Goal: Transaction & Acquisition: Purchase product/service

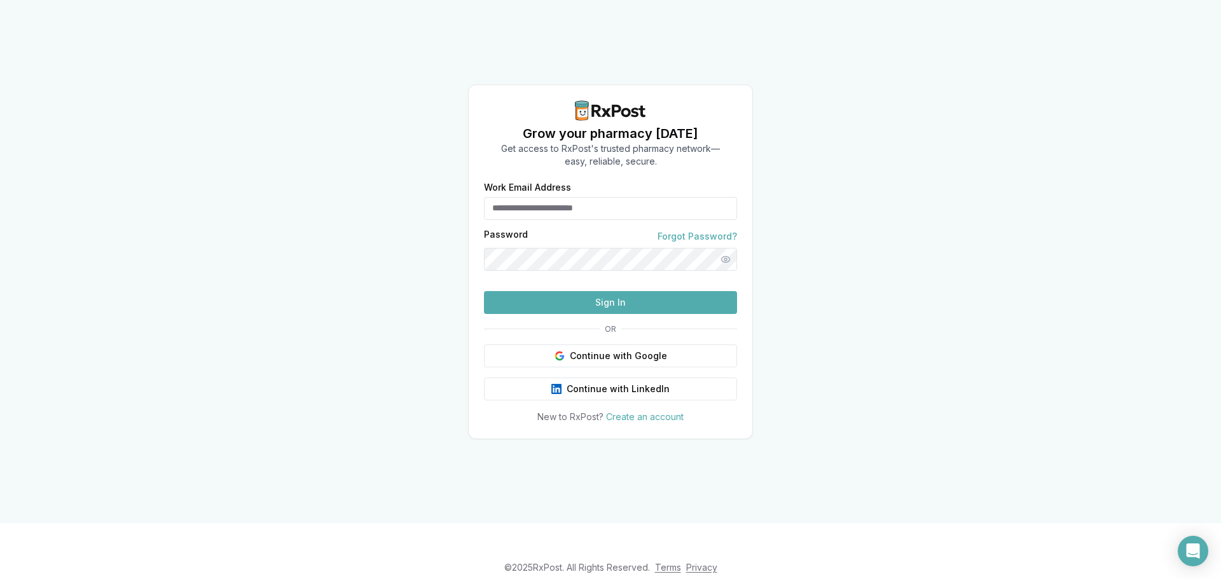
click at [530, 197] on input "Work Email Address" at bounding box center [610, 208] width 253 height 23
type input "**********"
click at [484, 291] on button "Sign In" at bounding box center [610, 302] width 253 height 23
click at [725, 248] on button "Show password" at bounding box center [725, 259] width 23 height 23
click at [484, 291] on button "Sign In" at bounding box center [610, 302] width 253 height 23
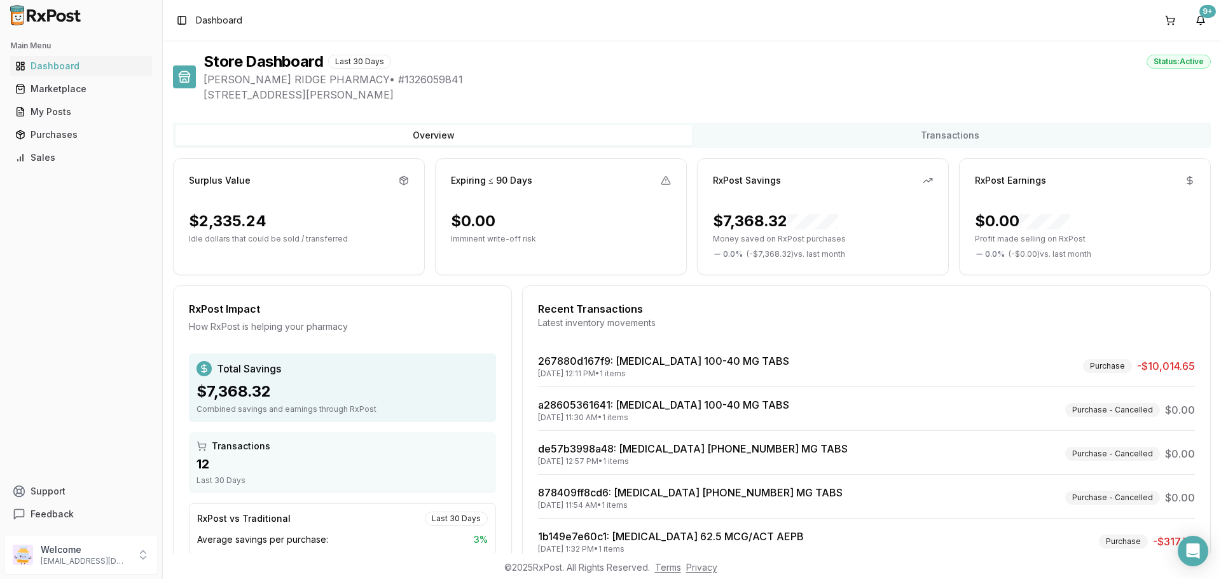
click at [649, 322] on div "Latest inventory movements" at bounding box center [866, 323] width 657 height 13
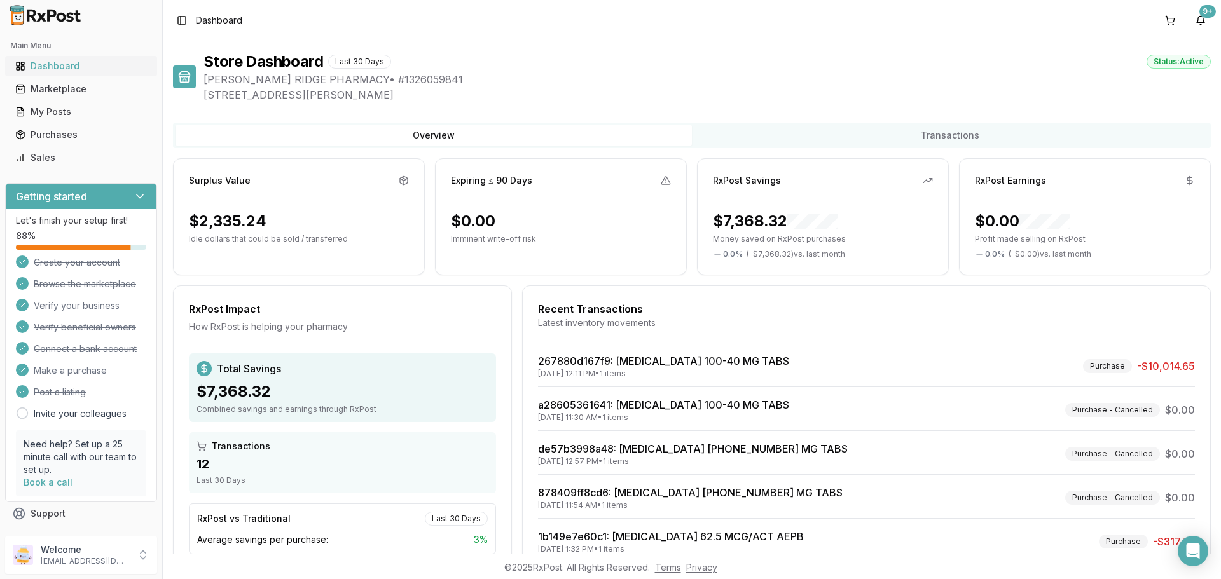
click at [59, 65] on div "Dashboard" at bounding box center [81, 66] width 132 height 13
click at [60, 65] on div "Dashboard" at bounding box center [81, 66] width 132 height 13
click at [66, 62] on div "Dashboard" at bounding box center [81, 66] width 132 height 13
click at [40, 88] on div "Marketplace" at bounding box center [81, 89] width 132 height 13
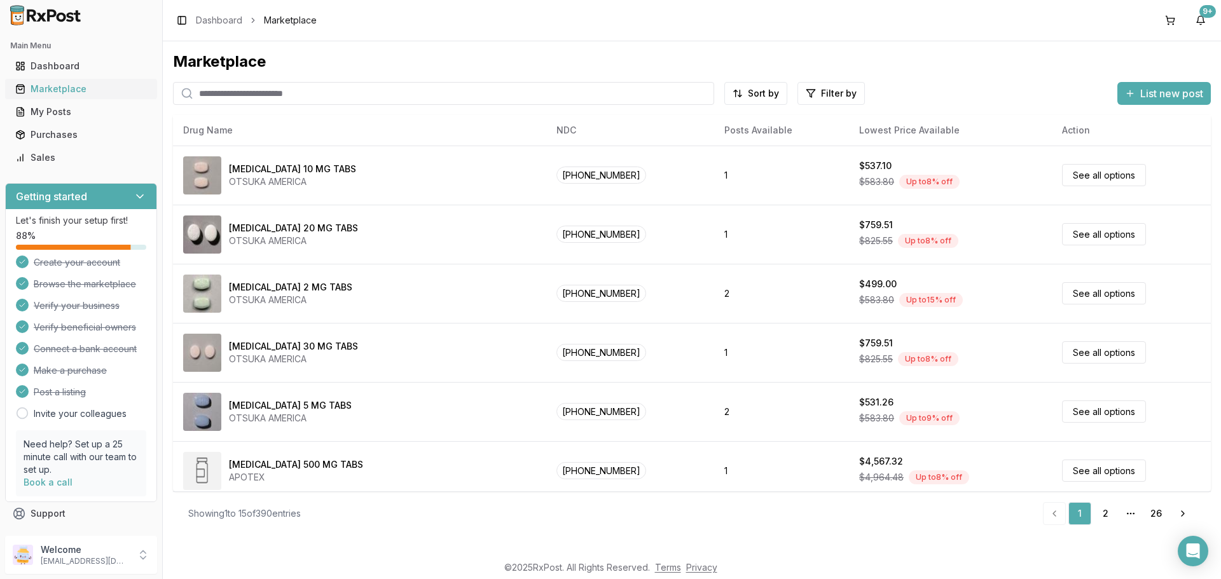
click at [75, 95] on div "Marketplace" at bounding box center [81, 89] width 132 height 13
click at [1108, 513] on link "2" at bounding box center [1105, 513] width 23 height 23
click at [237, 93] on input "search" at bounding box center [443, 93] width 541 height 23
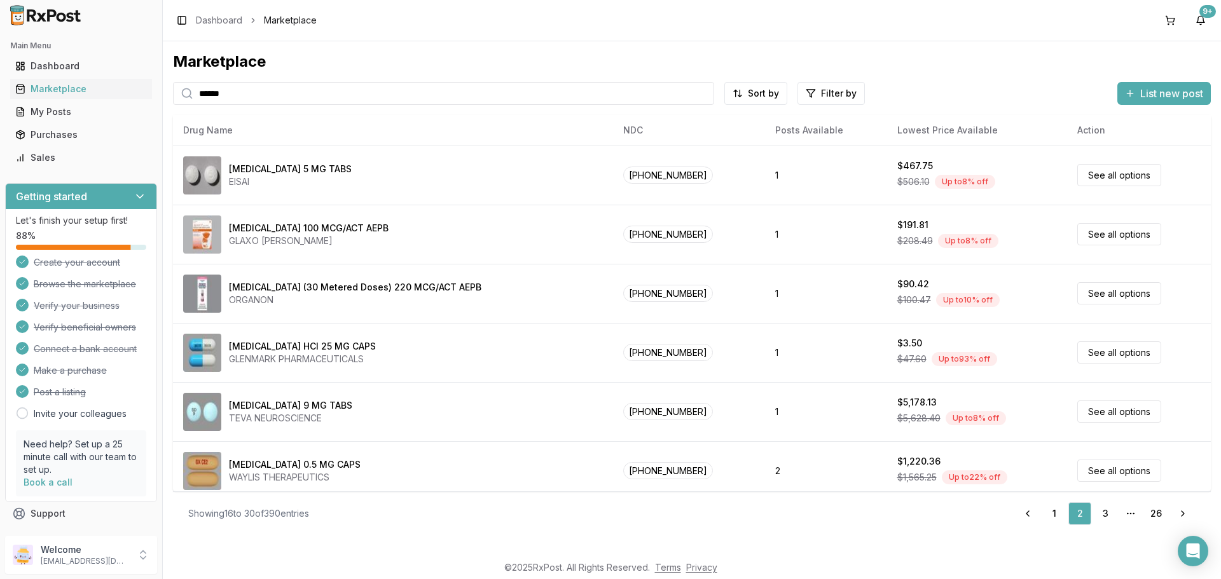
type input "******"
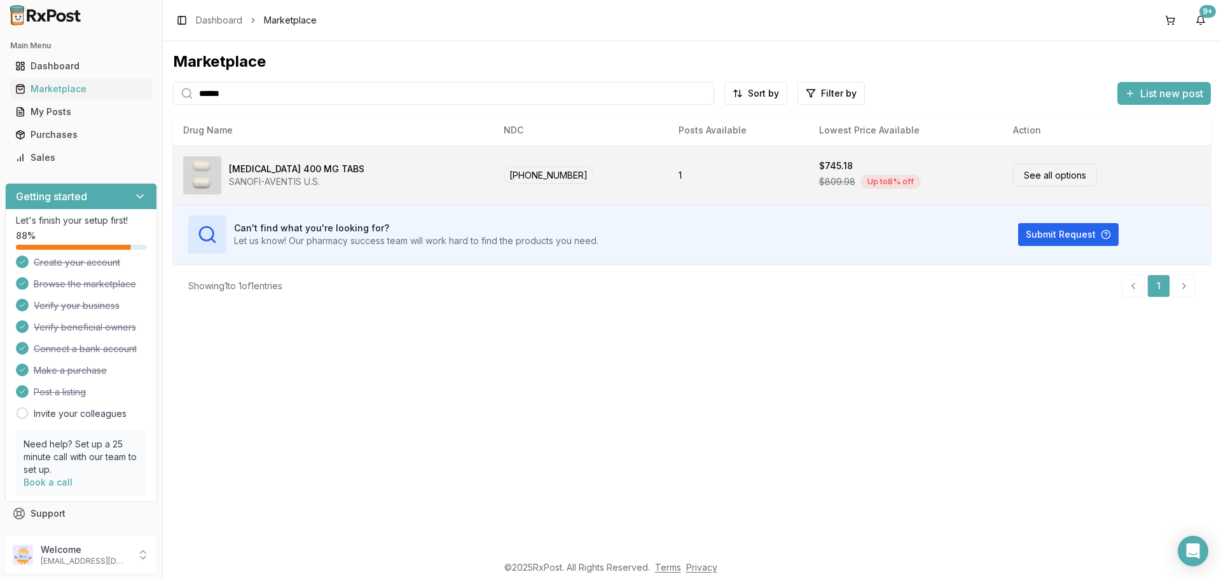
click at [1027, 177] on link "See all options" at bounding box center [1055, 175] width 84 height 22
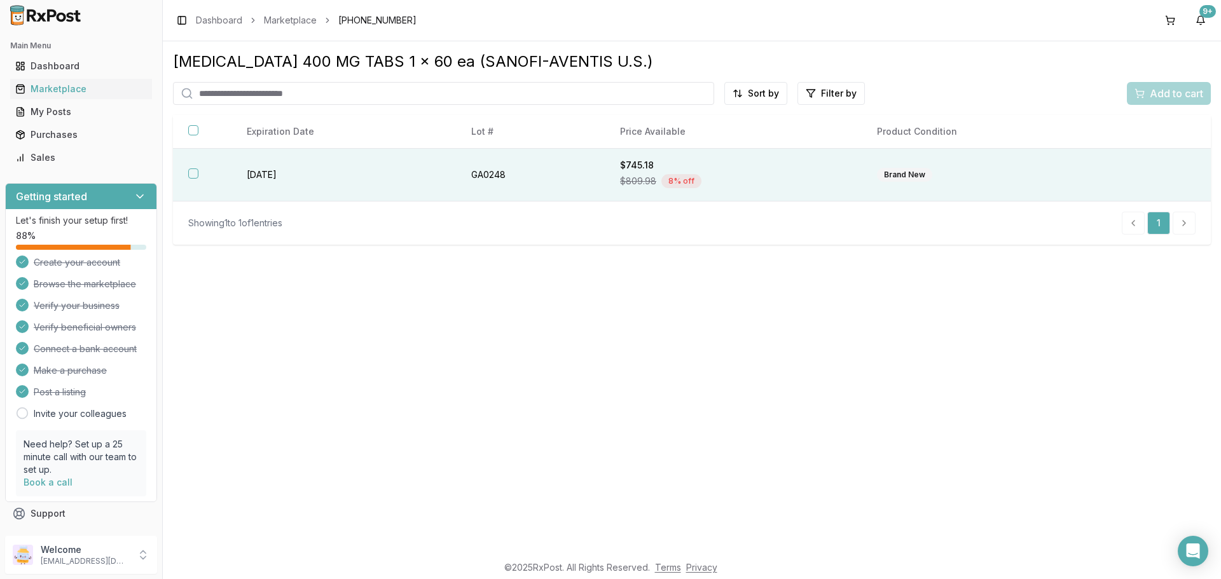
click at [198, 172] on th at bounding box center [202, 175] width 59 height 53
click at [1152, 102] on button "Add to cart" at bounding box center [1169, 93] width 84 height 23
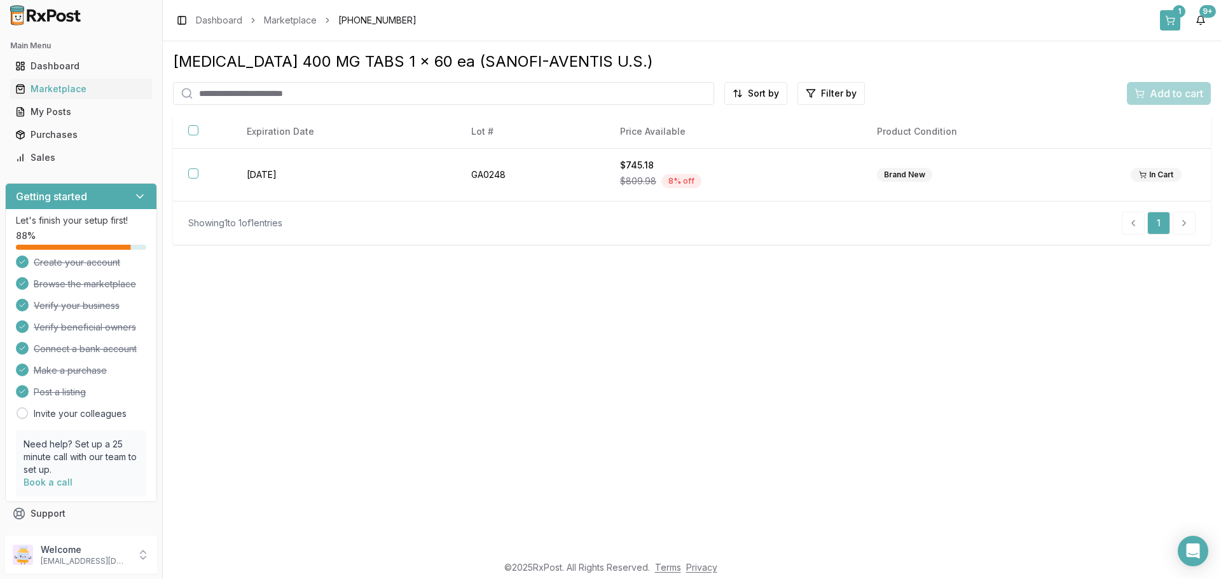
click at [1171, 17] on button "1" at bounding box center [1170, 20] width 20 height 20
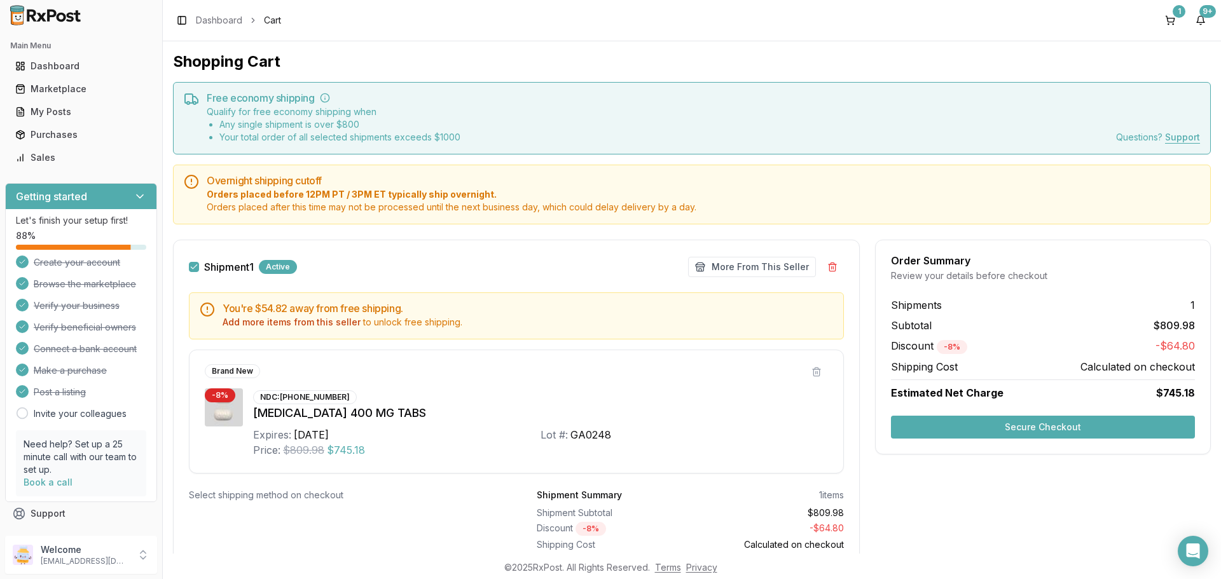
click at [1012, 541] on div "Order Summary Review your details before checkout Shipments 1 Subtotal $809.98 …" at bounding box center [1043, 419] width 336 height 358
click at [982, 434] on button "Secure Checkout" at bounding box center [1043, 427] width 304 height 23
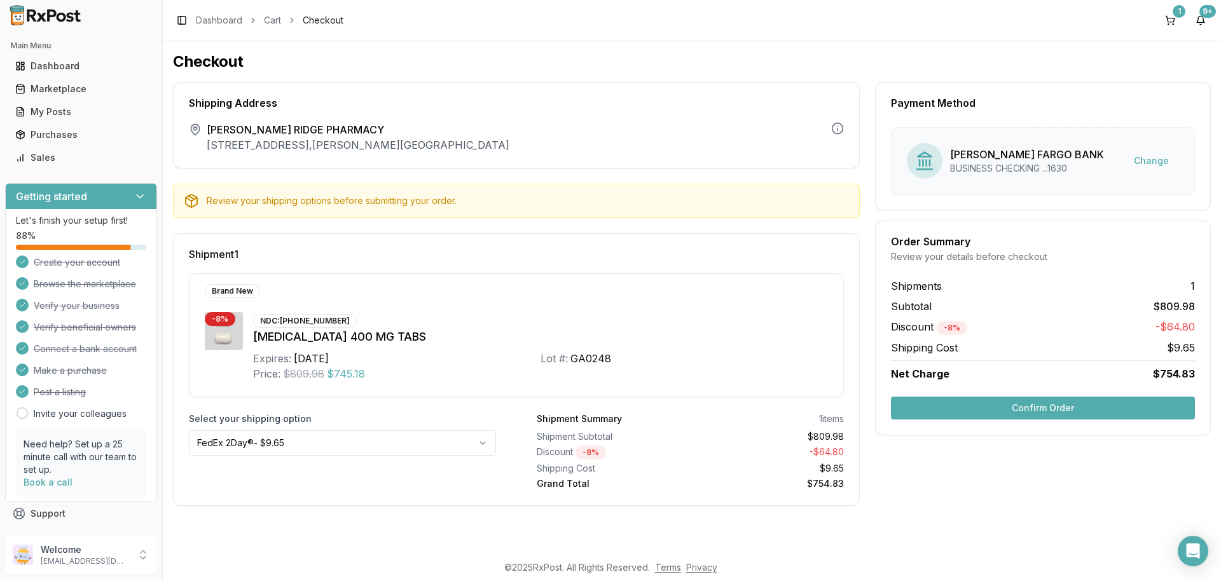
click at [322, 480] on div "Select your shipping option FedEx 2Day® - $9.65" at bounding box center [342, 452] width 307 height 78
drag, startPoint x: 1049, startPoint y: 479, endPoint x: 1018, endPoint y: 471, distance: 32.2
click at [1048, 481] on div "Payment Method [PERSON_NAME] FARGO BANK BUSINESS CHECKING ...1630 Change Order …" at bounding box center [1043, 294] width 336 height 424
click at [48, 71] on div "Dashboard" at bounding box center [81, 66] width 132 height 13
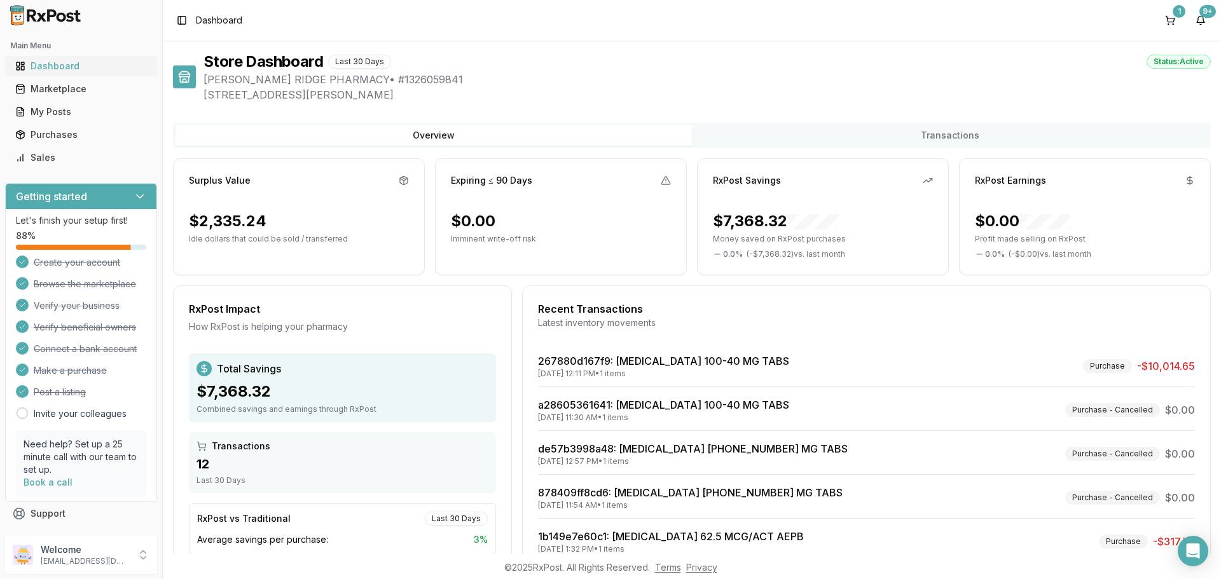
click at [71, 62] on div "Dashboard" at bounding box center [81, 66] width 132 height 13
click at [69, 85] on div "Marketplace" at bounding box center [81, 89] width 132 height 13
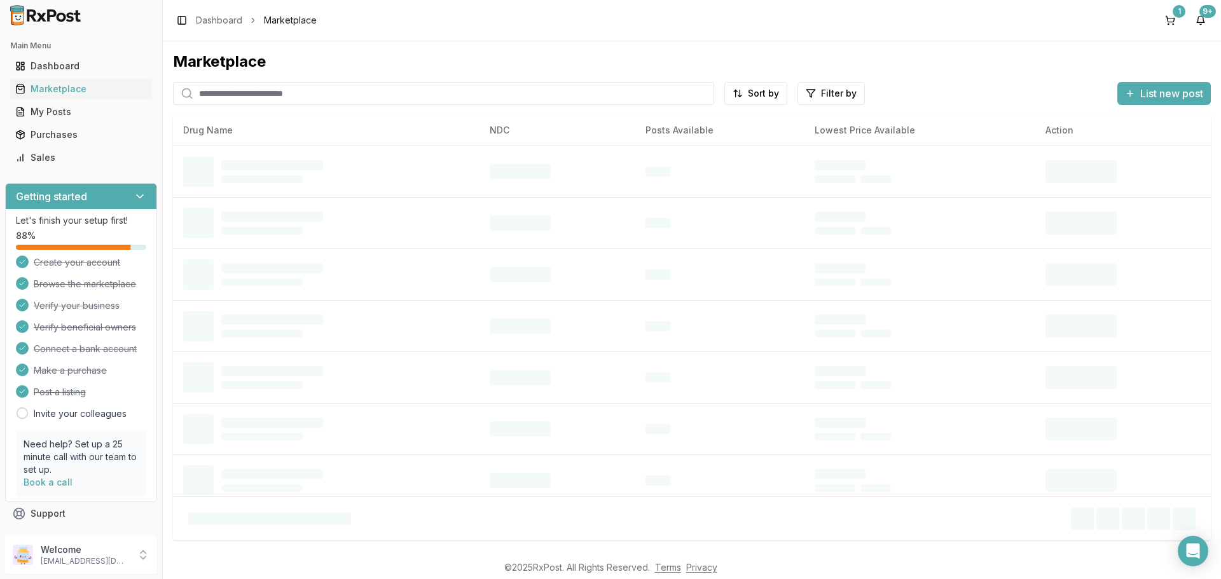
click at [272, 92] on input "search" at bounding box center [443, 93] width 541 height 23
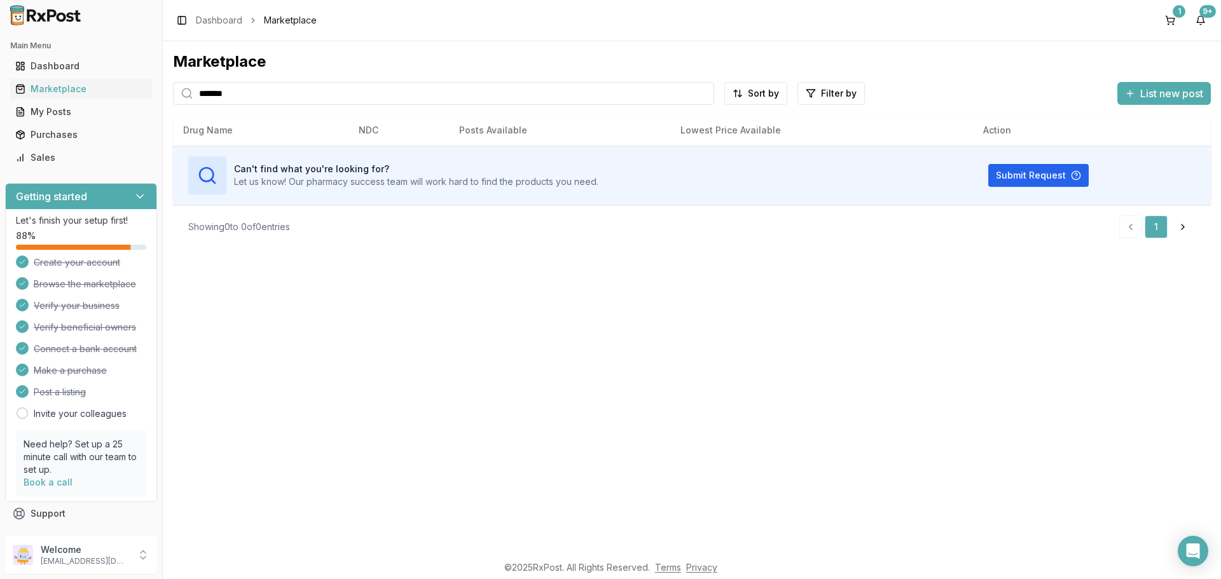
type input "*******"
click at [906, 50] on div "Marketplace ******* Sort by Filter by List new post Card Table Can't find what …" at bounding box center [692, 297] width 1058 height 513
click at [1179, 9] on div "1" at bounding box center [1179, 11] width 13 height 13
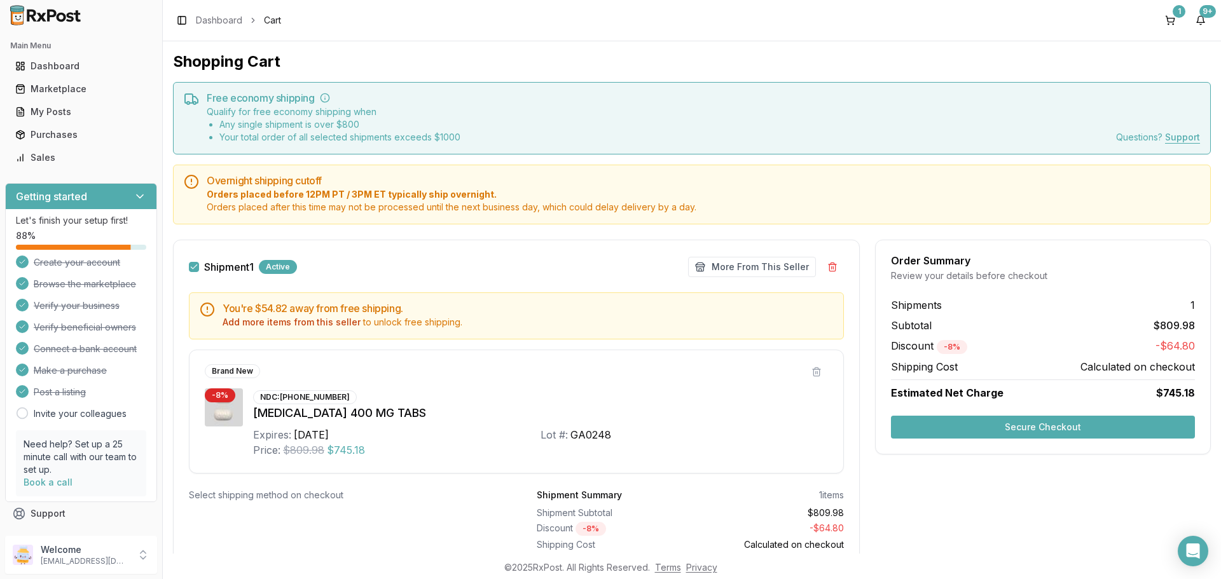
click at [1029, 528] on div "Order Summary Review your details before checkout Shipments 1 Subtotal $809.98 …" at bounding box center [1043, 419] width 336 height 358
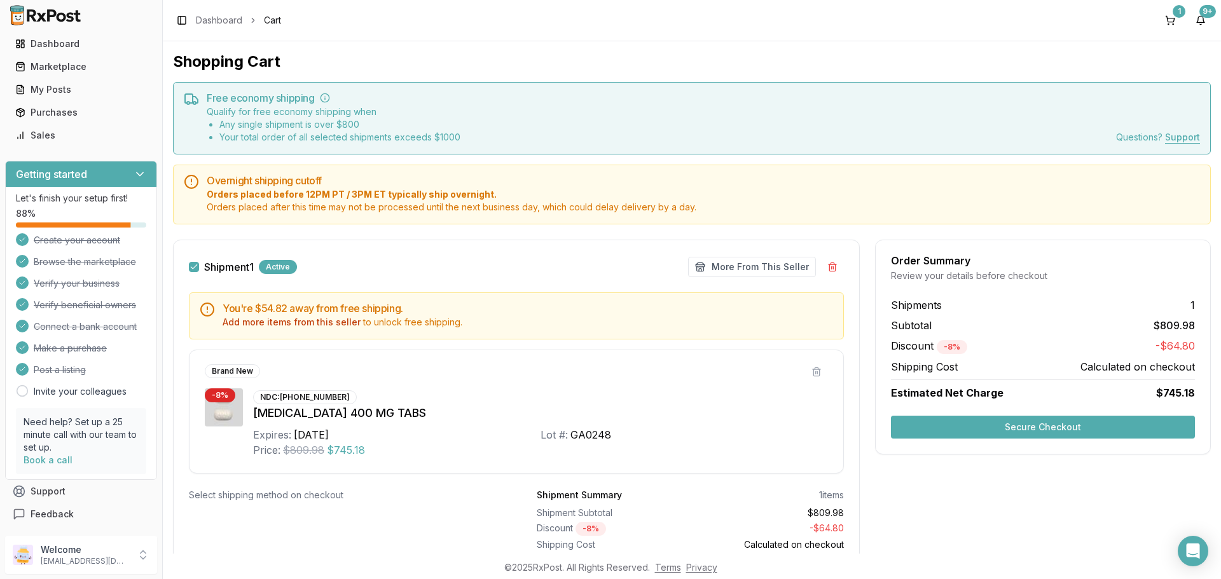
click at [62, 11] on img at bounding box center [45, 15] width 81 height 20
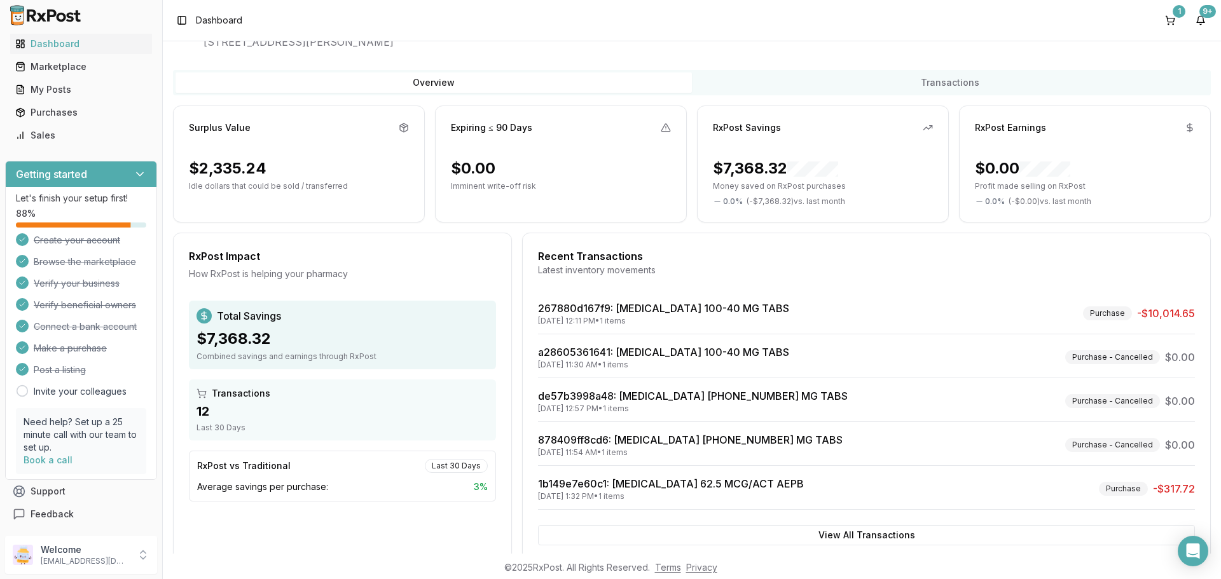
scroll to position [81, 0]
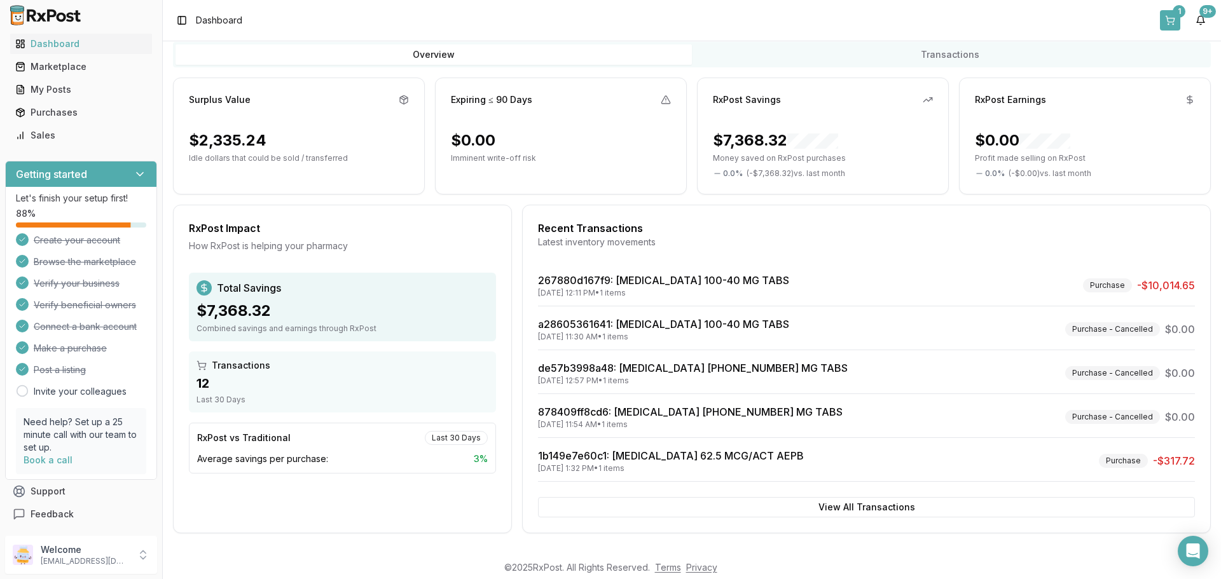
click at [1170, 17] on button "1" at bounding box center [1170, 20] width 20 height 20
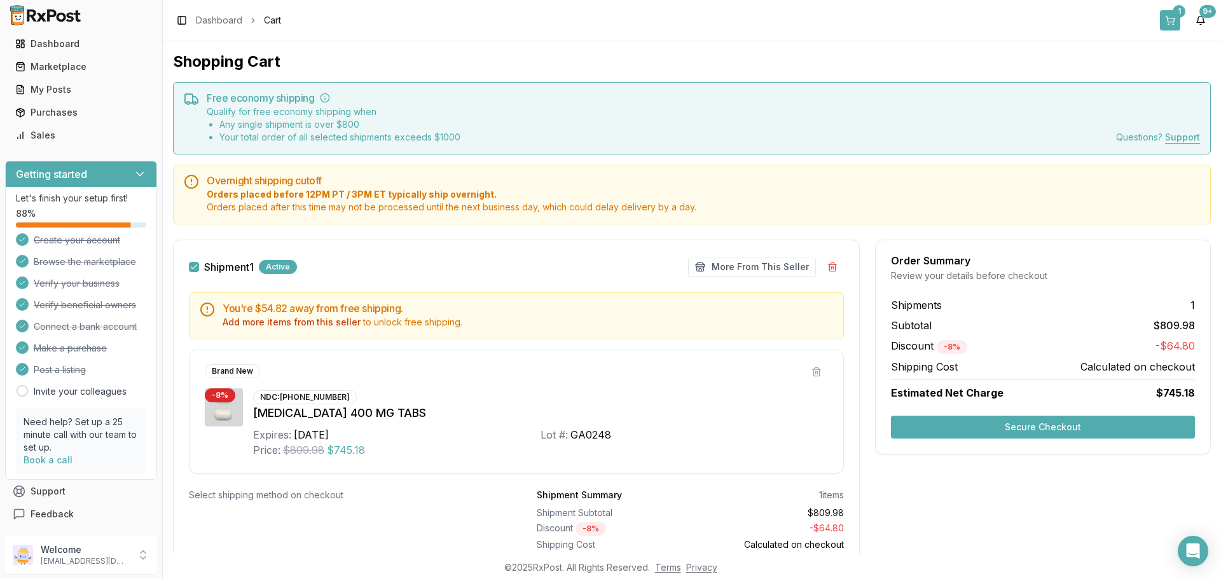
click at [1168, 12] on button "1" at bounding box center [1170, 20] width 20 height 20
click at [59, 42] on div "Dashboard" at bounding box center [81, 44] width 132 height 13
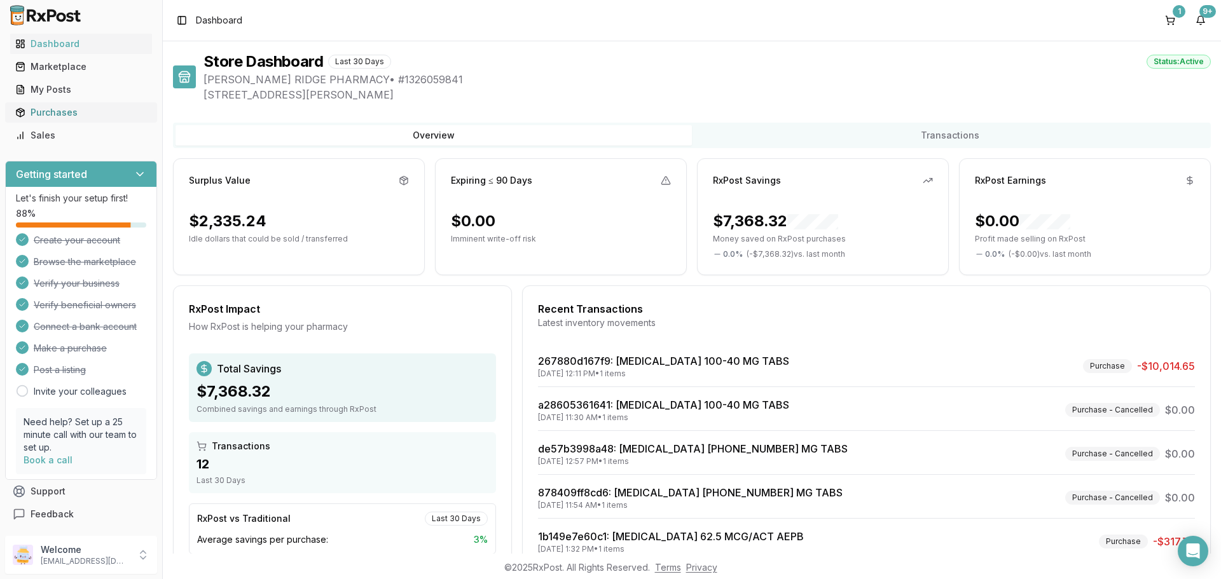
click at [63, 111] on div "Purchases" at bounding box center [81, 112] width 132 height 13
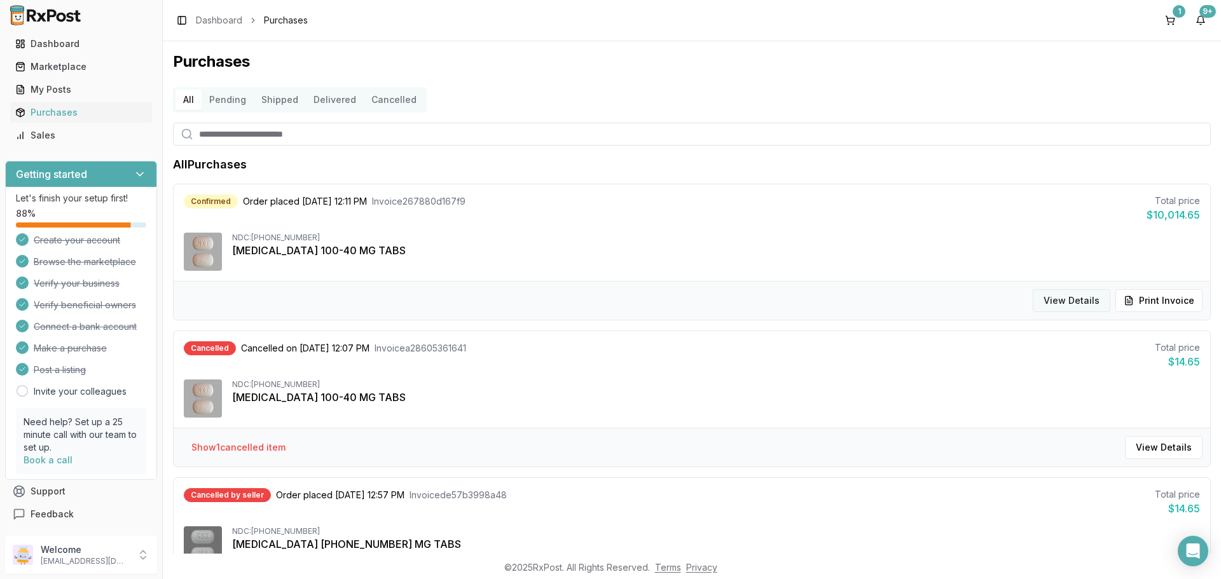
click at [1086, 307] on button "View Details" at bounding box center [1072, 300] width 78 height 23
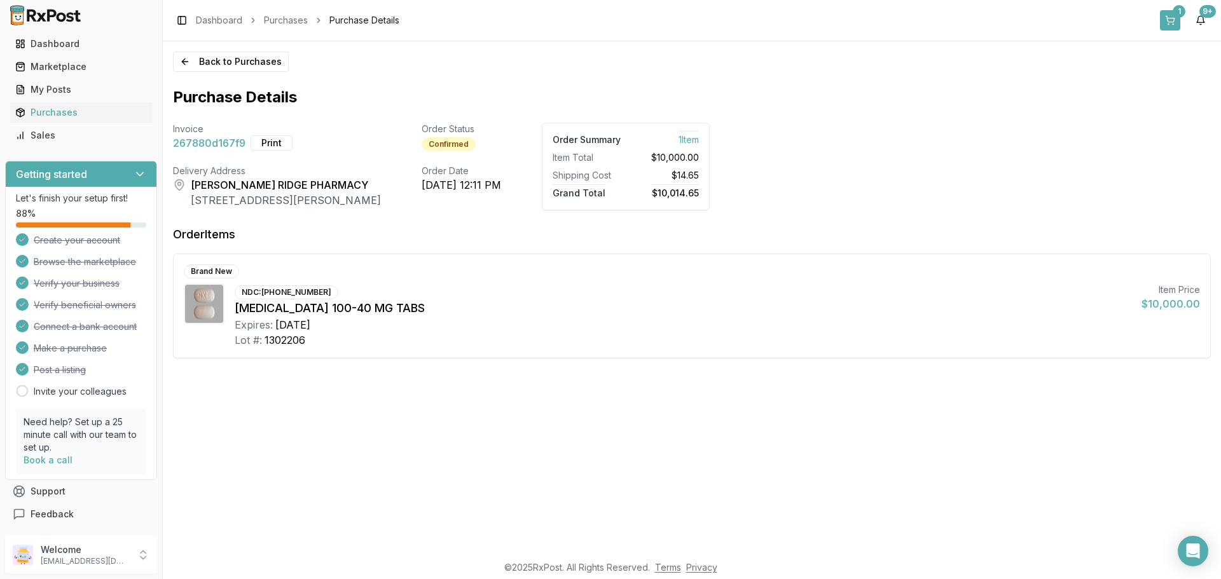
click at [1174, 19] on button "1" at bounding box center [1170, 20] width 20 height 20
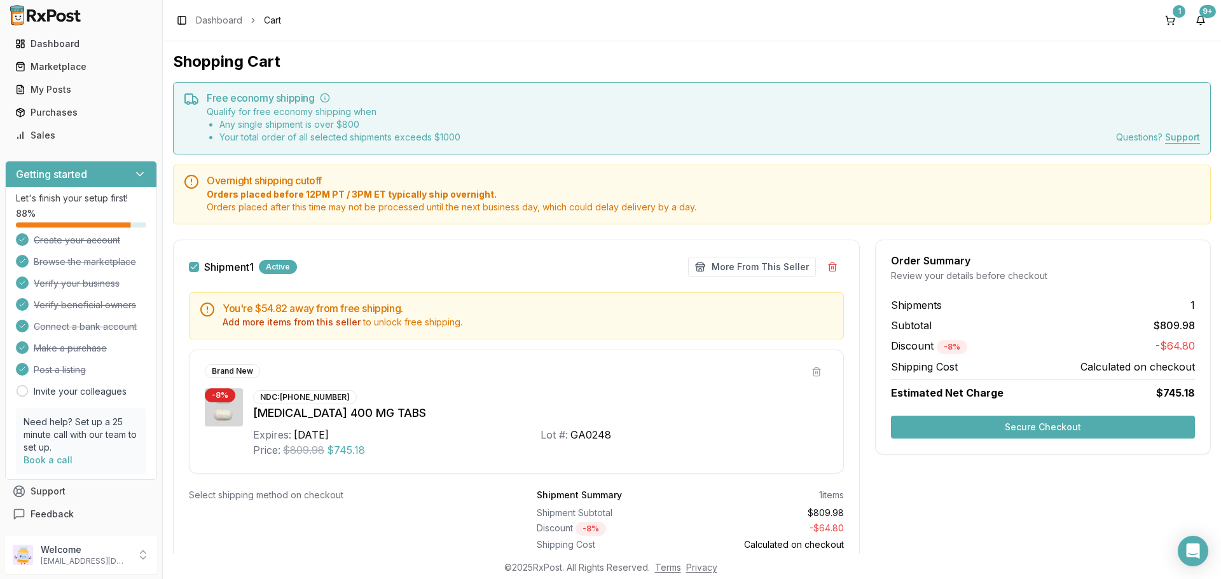
click at [902, 113] on div "Qualify for free economy shipping when Any single shipment is over $ 800 Your t…" at bounding box center [703, 125] width 993 height 38
click at [1037, 490] on div "Order Summary Review your details before checkout Shipments 1 Subtotal $809.98 …" at bounding box center [1043, 419] width 336 height 358
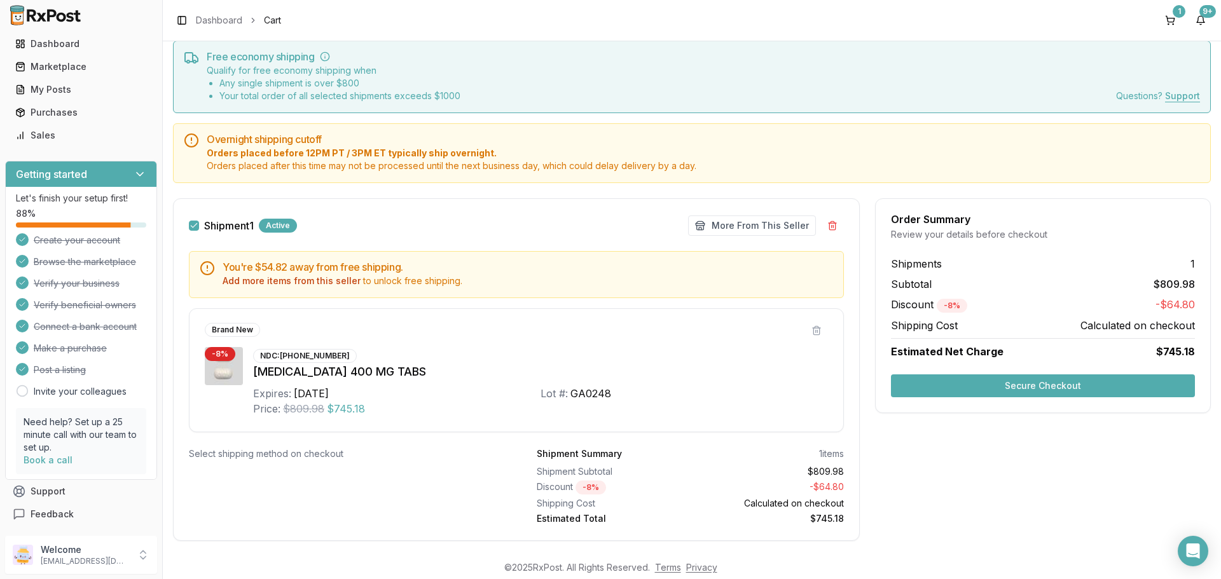
scroll to position [64, 0]
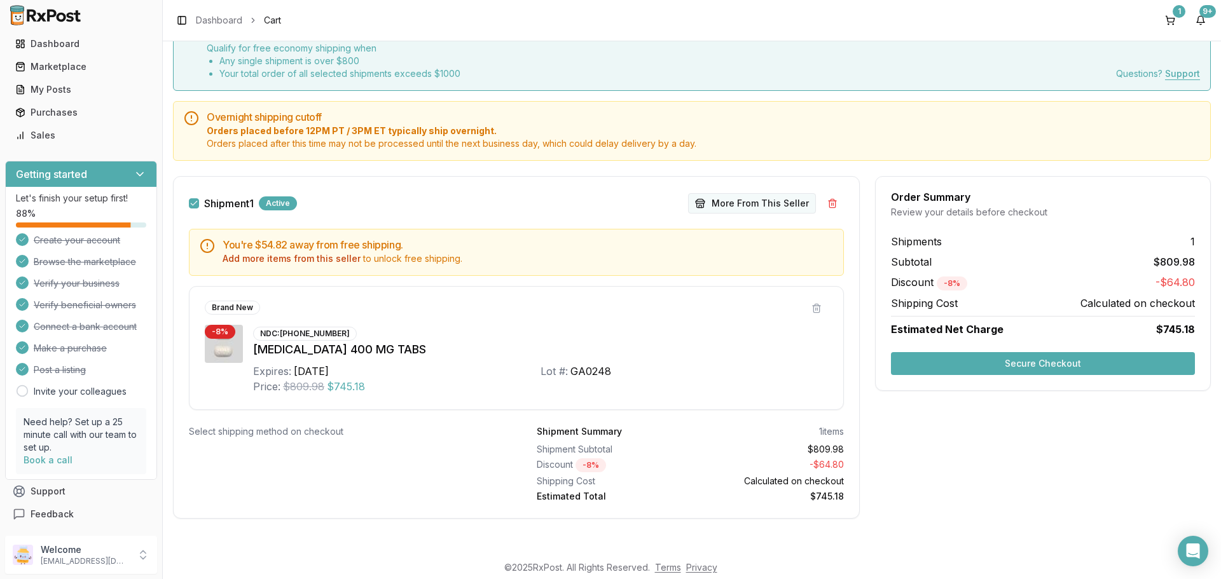
click at [798, 197] on button "More From This Seller" at bounding box center [752, 203] width 128 height 20
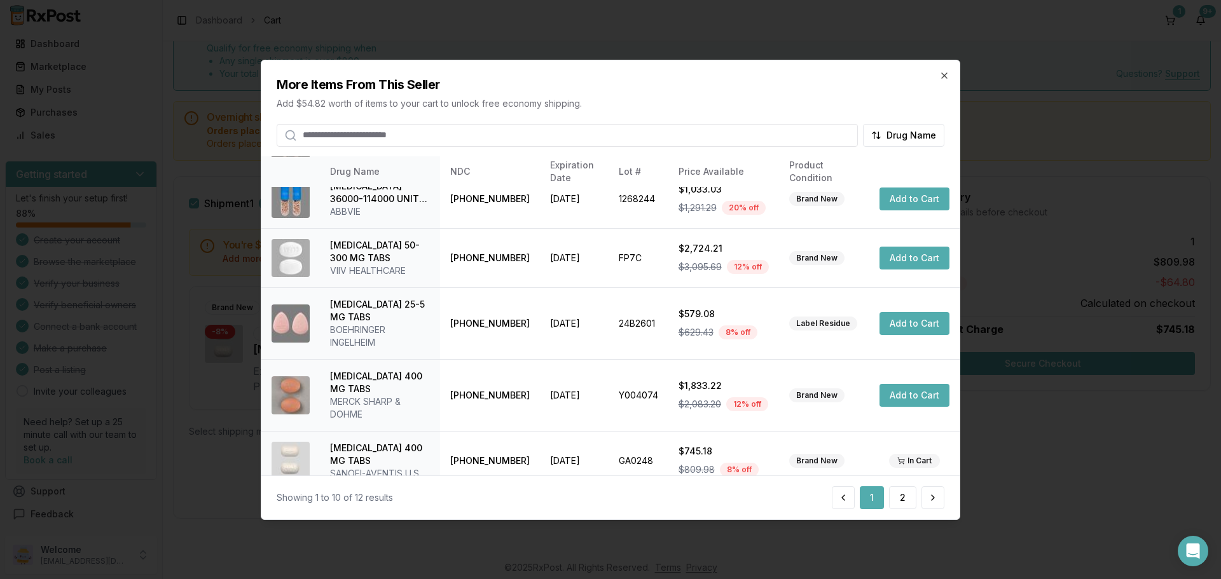
scroll to position [328, 0]
click at [905, 497] on button "2" at bounding box center [902, 497] width 27 height 23
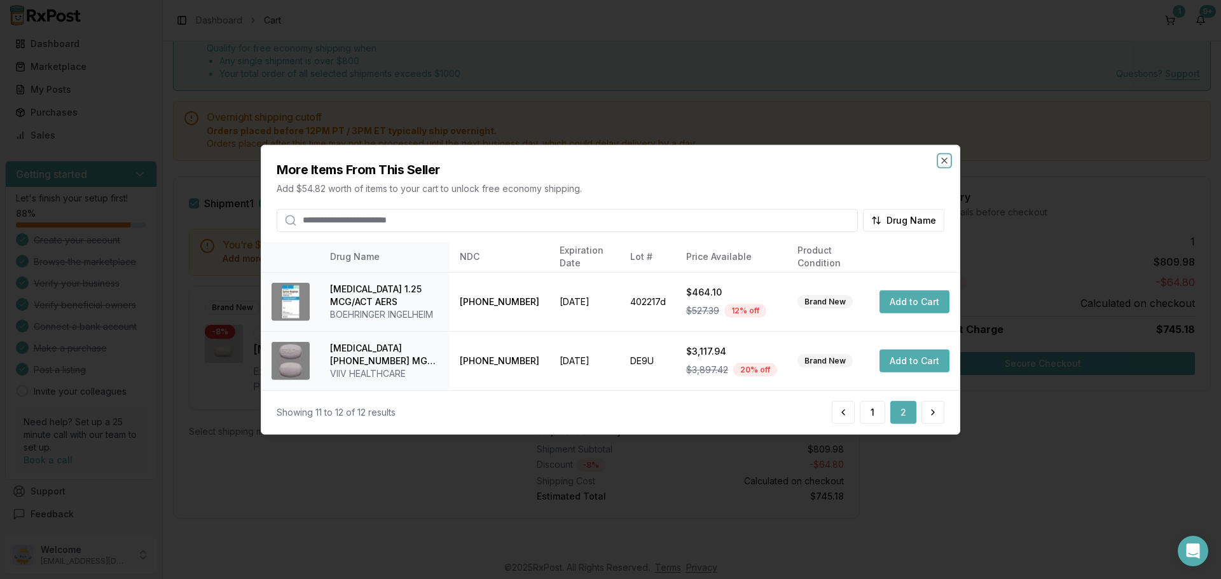
click at [945, 163] on icon "button" at bounding box center [944, 160] width 10 height 10
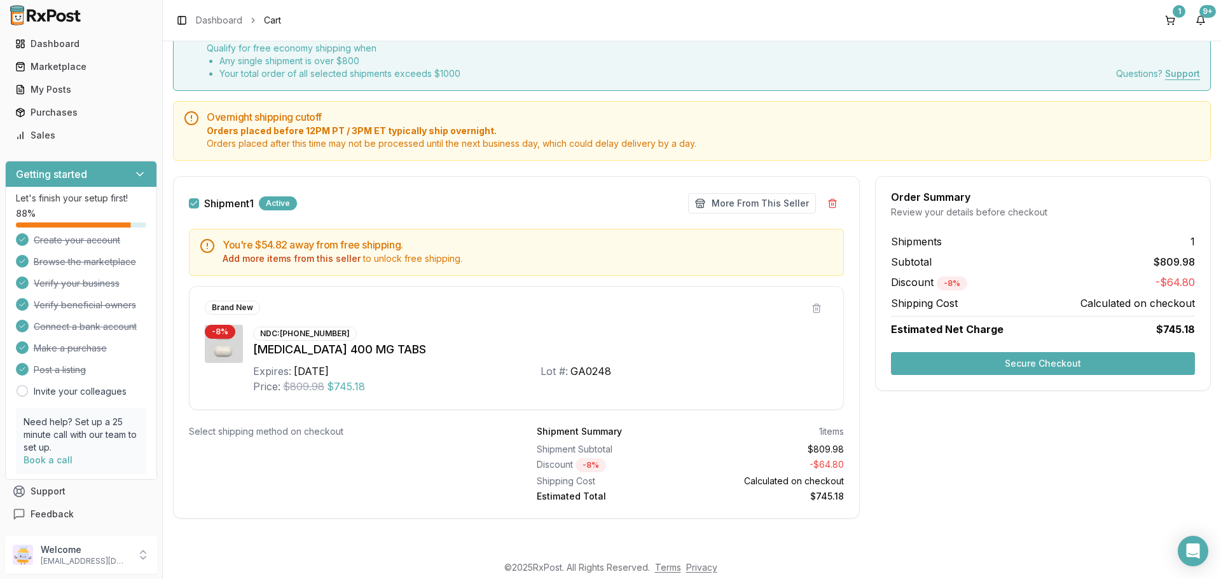
click at [1042, 366] on button "Secure Checkout" at bounding box center [1043, 363] width 304 height 23
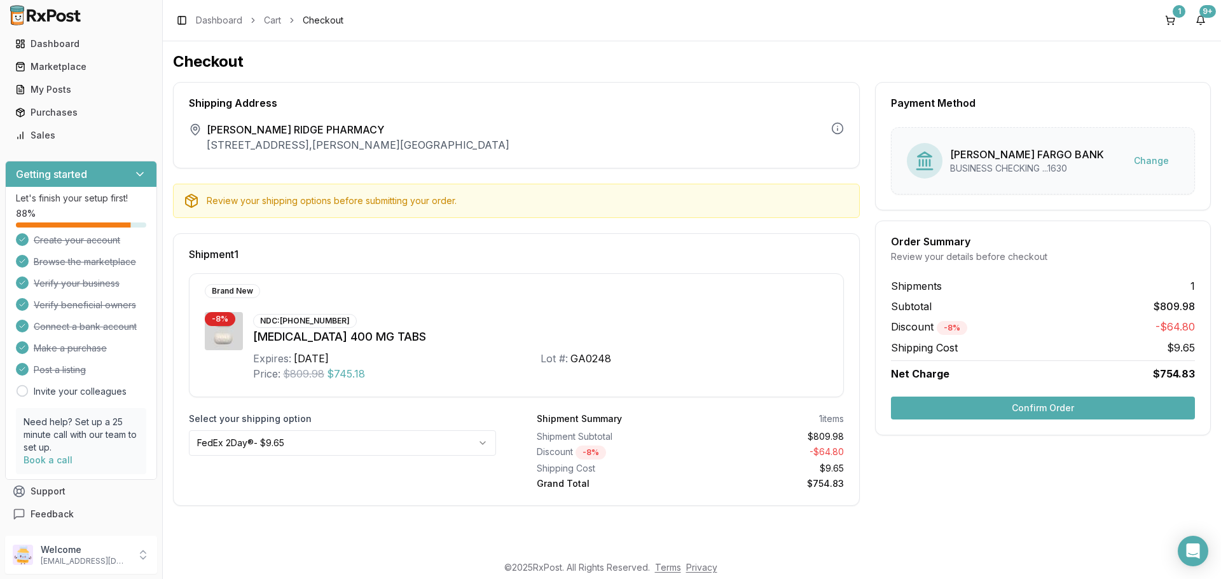
click at [1105, 408] on button "Confirm Order" at bounding box center [1043, 408] width 304 height 23
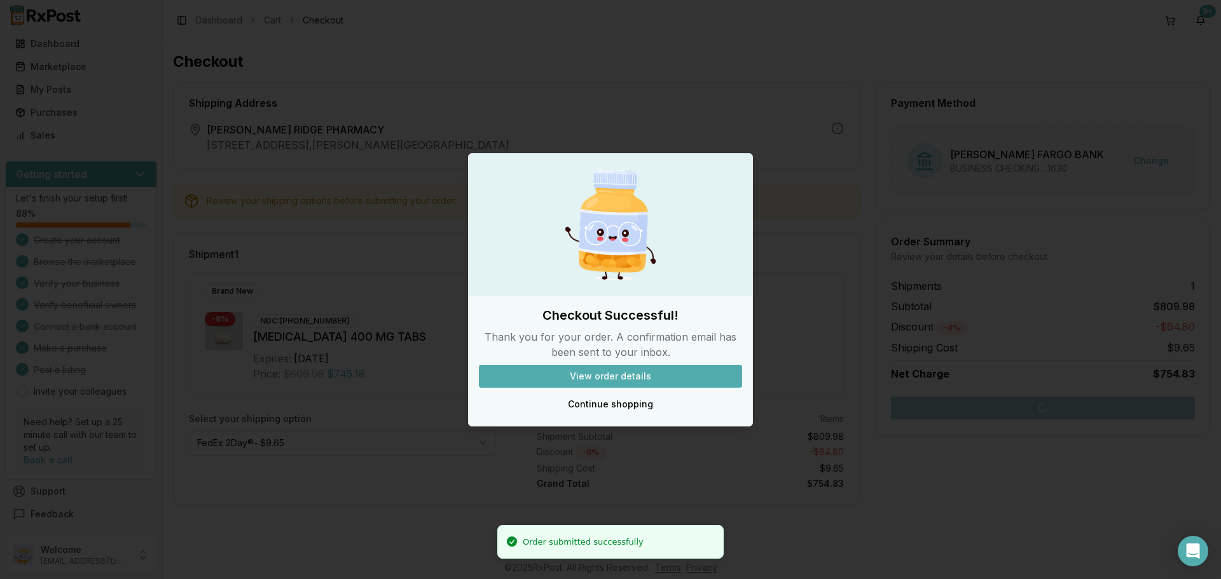
click at [635, 382] on button "View order details" at bounding box center [610, 376] width 263 height 23
